Goal: Information Seeking & Learning: Learn about a topic

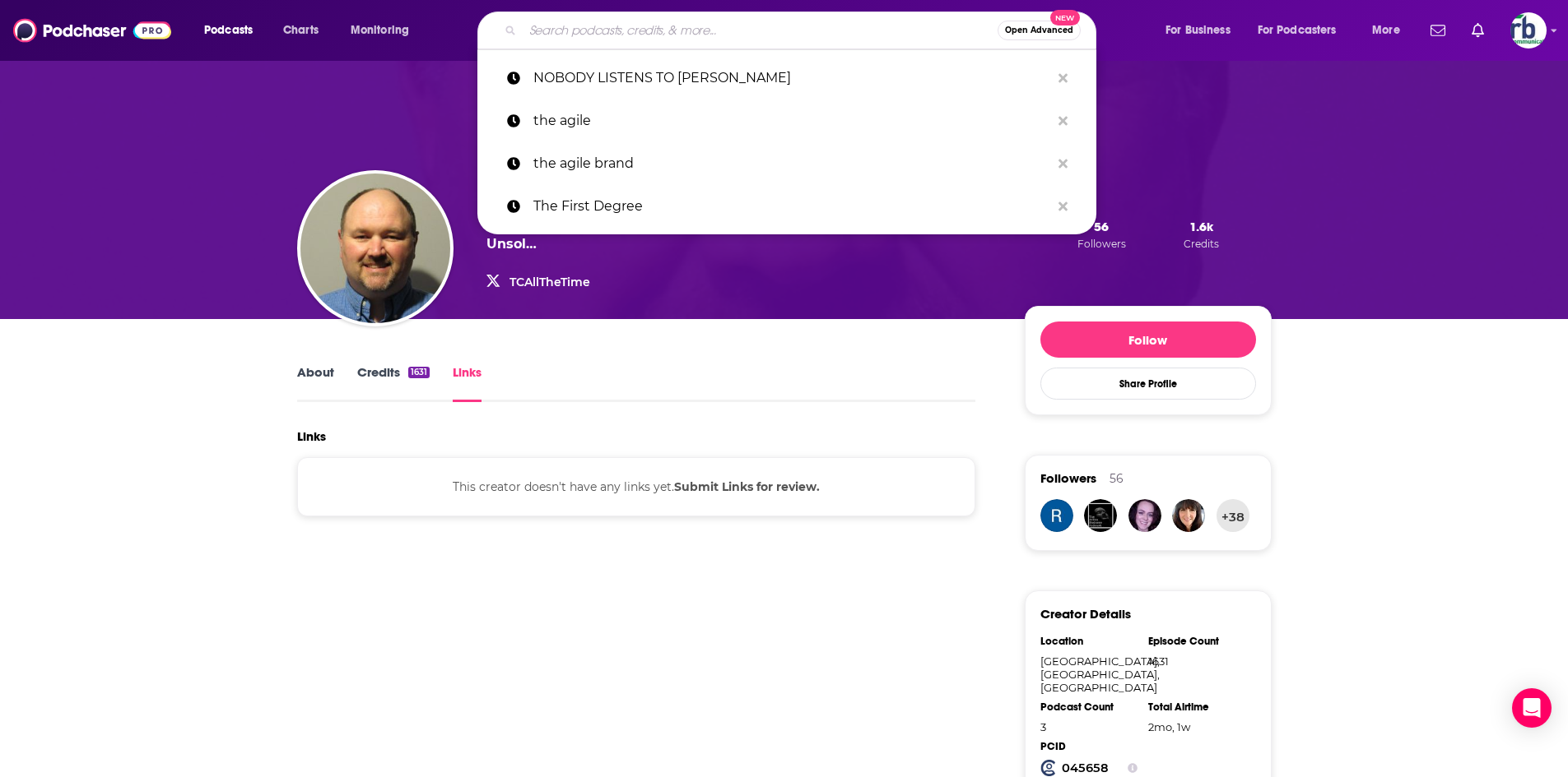
click at [631, 29] on input "Search podcasts, credits, & more..." at bounding box center [759, 30] width 475 height 27
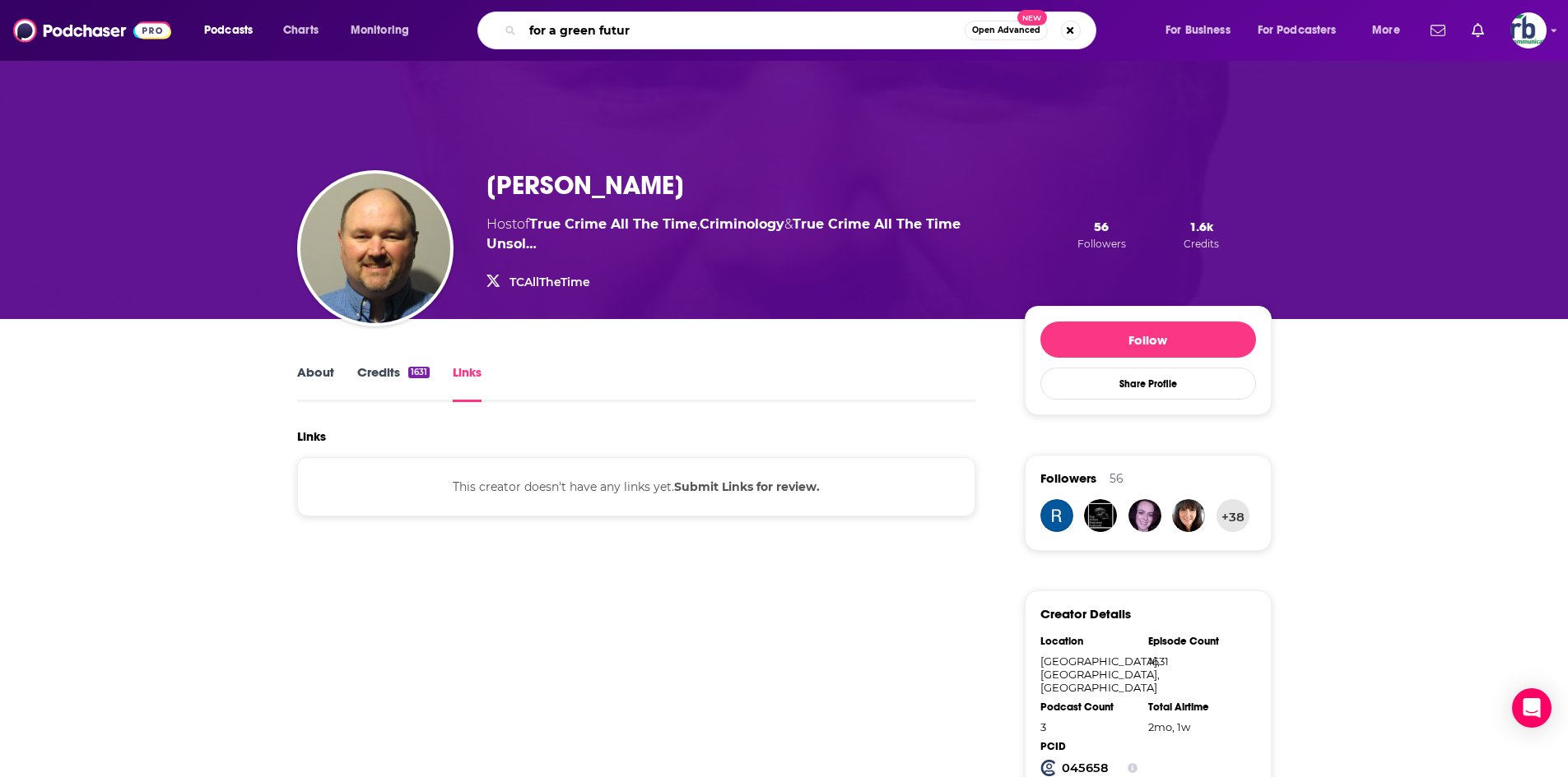
type input "for a green future"
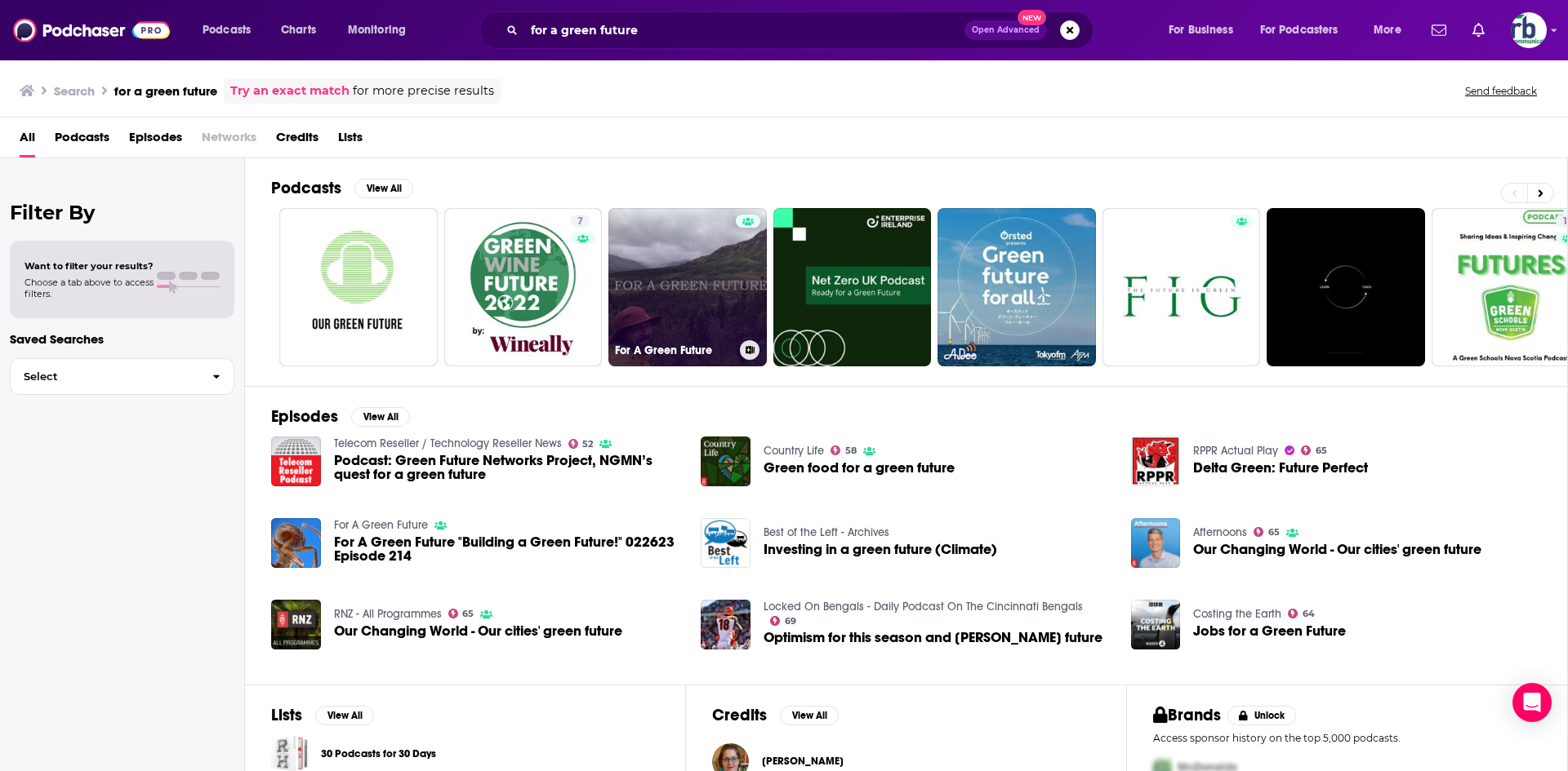
click at [676, 277] on link "For A Green Future" at bounding box center [687, 288] width 159 height 159
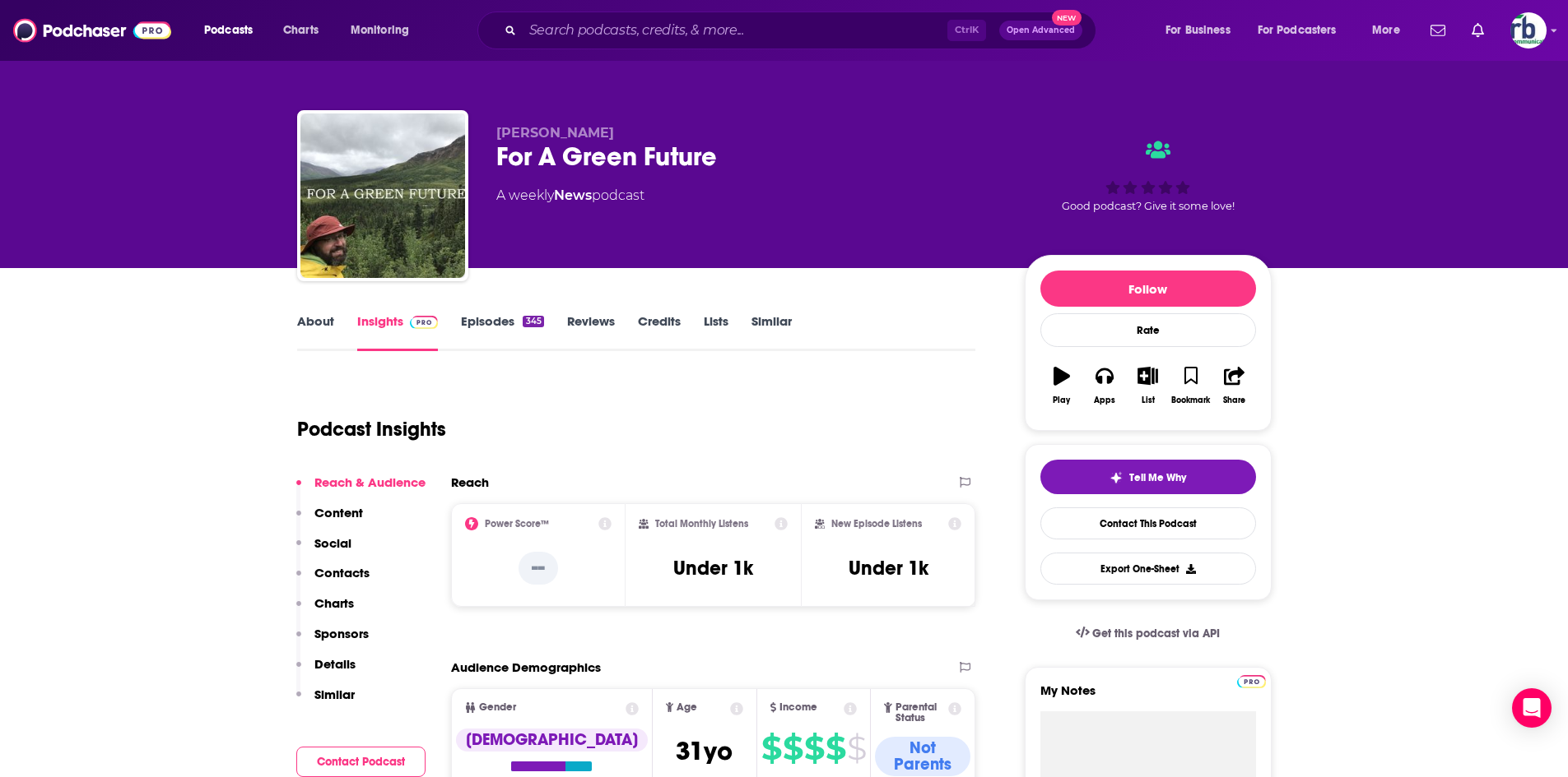
click at [303, 319] on link "About" at bounding box center [315, 333] width 37 height 38
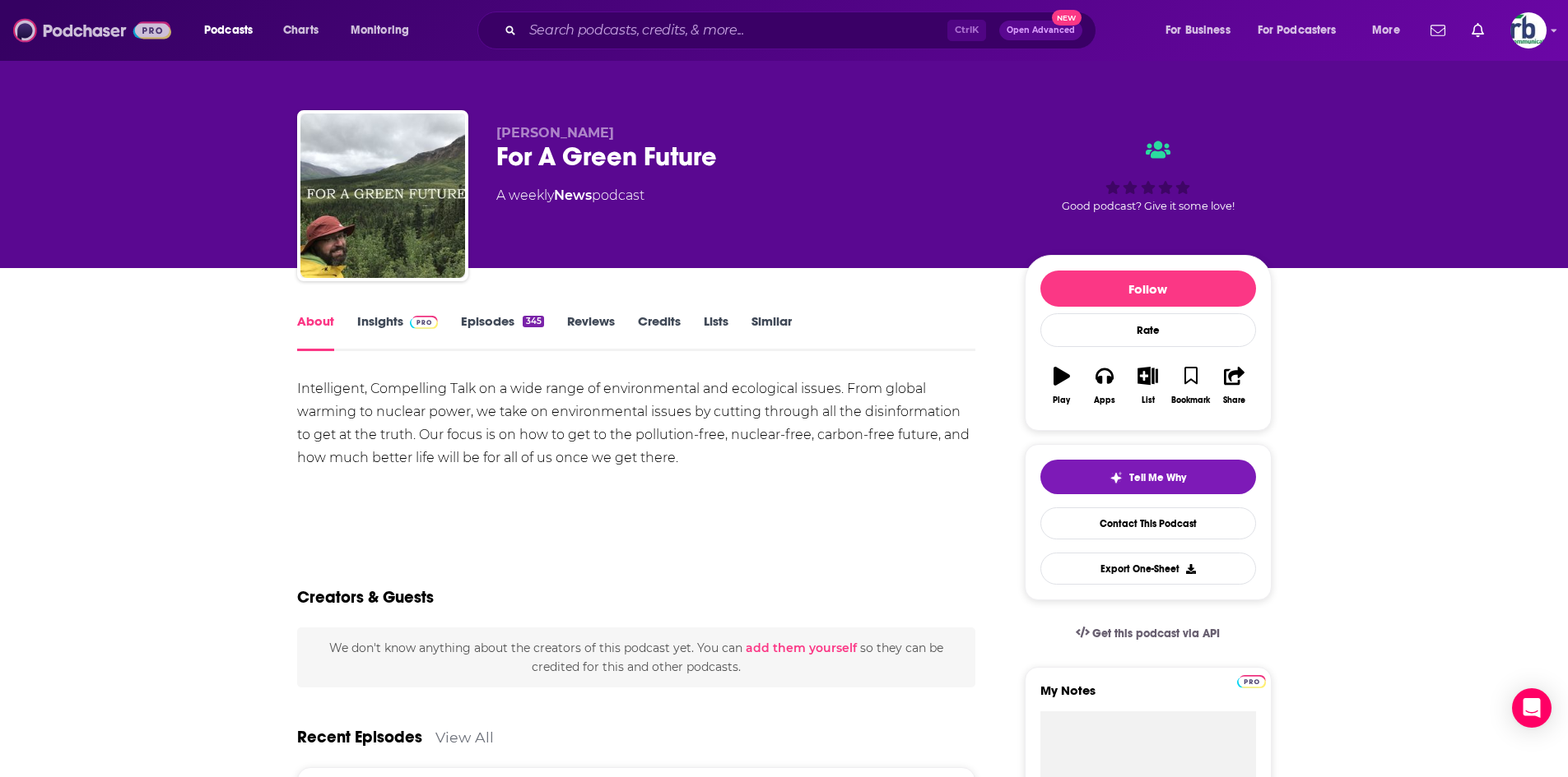
click at [66, 33] on img at bounding box center [92, 30] width 158 height 31
